Goal: Browse casually

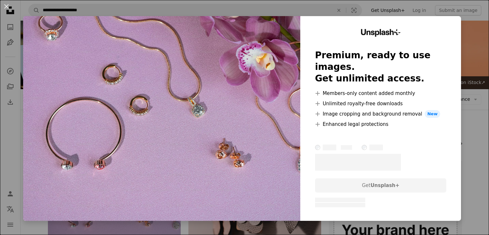
scroll to position [64, 0]
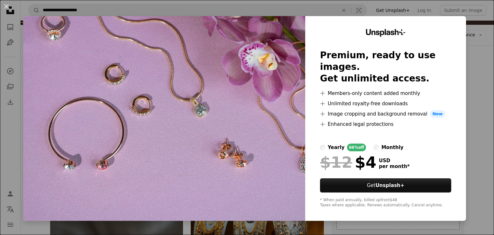
click at [473, 102] on div "An X shape Unsplash+ Premium, ready to use images. Get unlimited access. A plus…" at bounding box center [247, 117] width 494 height 235
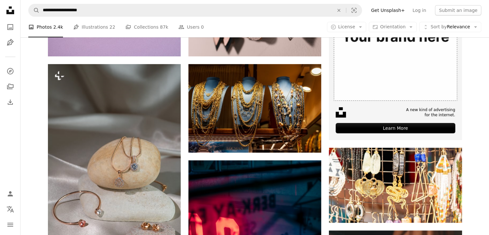
scroll to position [129, 0]
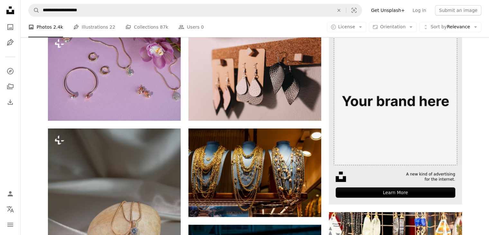
click at [365, 126] on img at bounding box center [395, 98] width 133 height 133
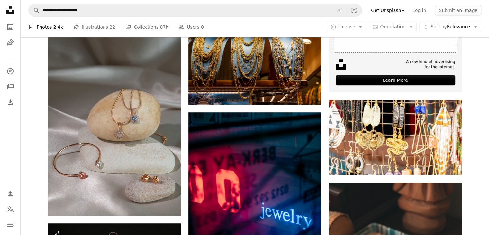
scroll to position [225, 0]
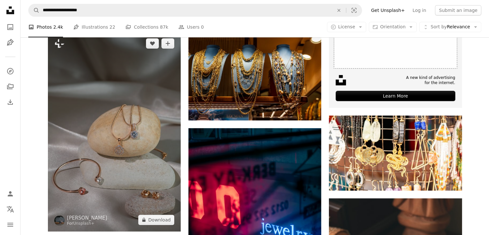
click at [155, 149] on img at bounding box center [114, 132] width 133 height 200
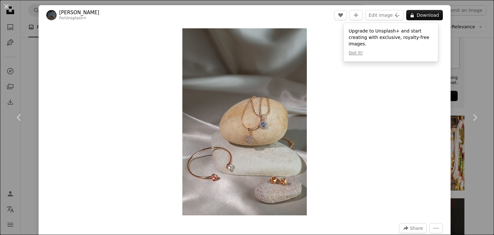
click at [457, 30] on div "An X shape Chevron left Chevron right [PERSON_NAME] For Unsplash+ A heart A plu…" at bounding box center [247, 117] width 494 height 235
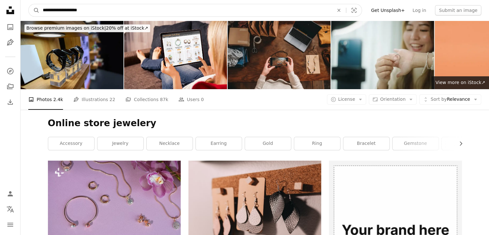
drag, startPoint x: 143, startPoint y: 11, endPoint x: 31, endPoint y: 20, distance: 112.3
click at [31, 20] on nav "**********" at bounding box center [255, 10] width 469 height 21
